Goal: Navigation & Orientation: Go to known website

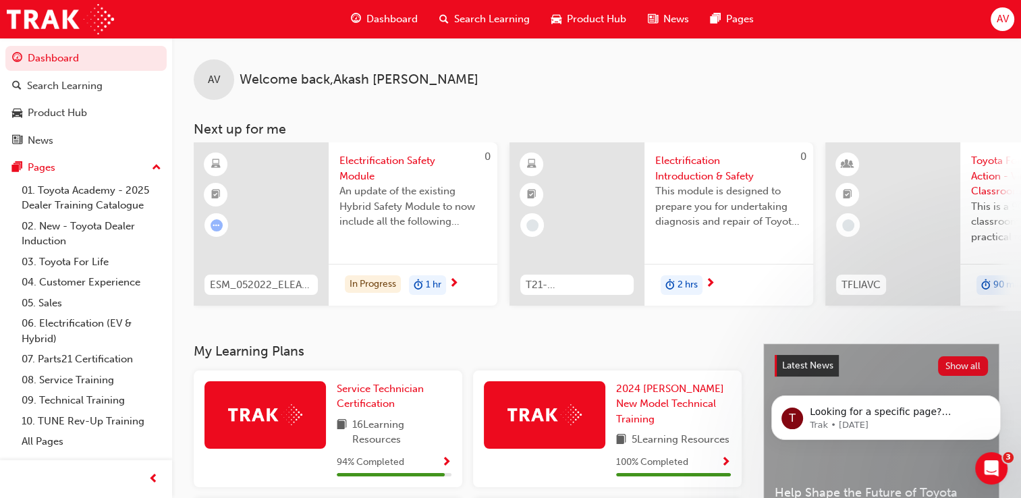
click at [999, 22] on span "AV" at bounding box center [1002, 19] width 12 height 16
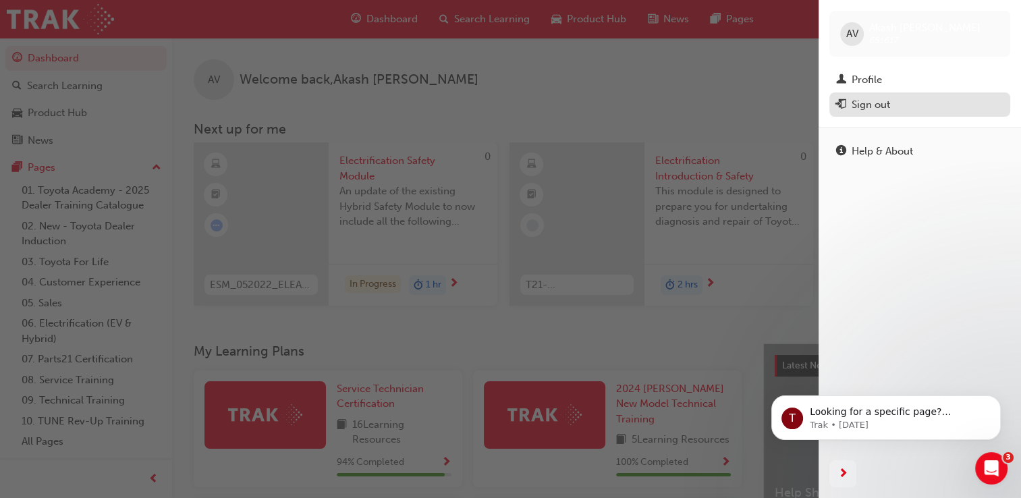
click at [906, 104] on div "Sign out" at bounding box center [919, 104] width 167 height 17
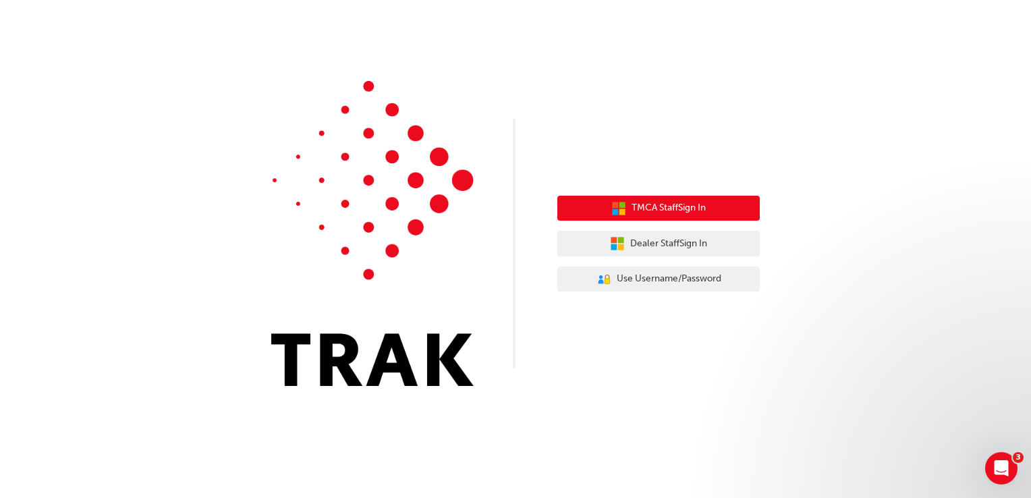
click at [713, 204] on button "TMCA Staff Sign In" at bounding box center [658, 209] width 202 height 26
click at [624, 217] on button "TMCA Staff Sign In" at bounding box center [658, 209] width 202 height 26
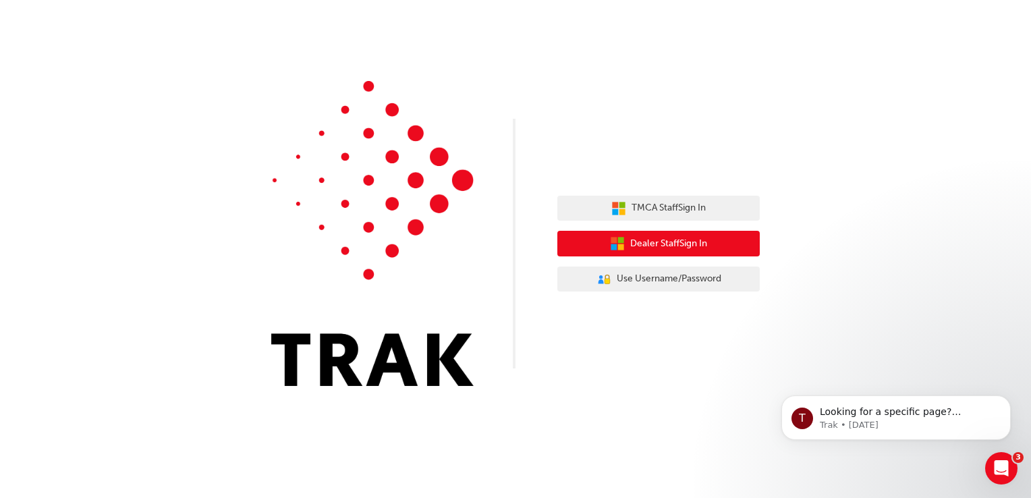
click at [697, 243] on span "Dealer Staff Sign In" at bounding box center [668, 244] width 77 height 16
